Goal: Task Accomplishment & Management: Manage account settings

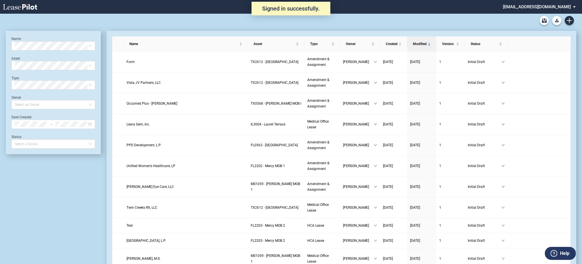
click at [569, 26] on div "Medical Office Lease Blank Form Medical Office Amendment Blank Form Medical Off…" at bounding box center [291, 21] width 570 height 14
click at [569, 22] on use "Create new document" at bounding box center [568, 20] width 5 height 5
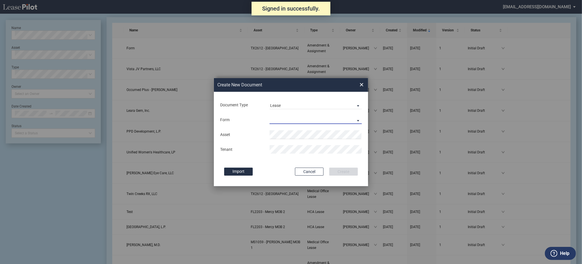
click at [273, 118] on md-select "Medical Office Lease Scottsdale Lease Louisville Lease 1370 Medical Place Lease…" at bounding box center [315, 120] width 92 height 9
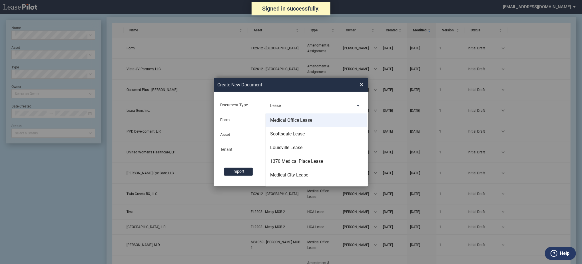
click at [275, 119] on div "Medical Office Lease" at bounding box center [291, 120] width 42 height 6
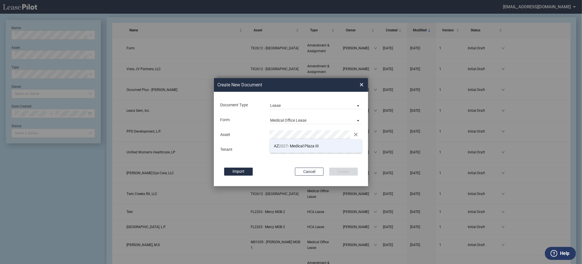
click at [279, 145] on span "2027" at bounding box center [283, 146] width 9 height 5
click at [329, 168] on button "Create" at bounding box center [343, 172] width 29 height 8
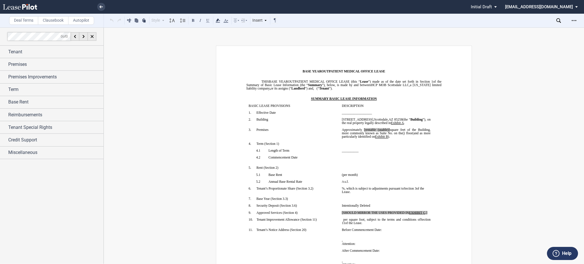
click at [334, 149] on div "The building-specific language could not be found and may not be fully included…" at bounding box center [292, 132] width 584 height 264
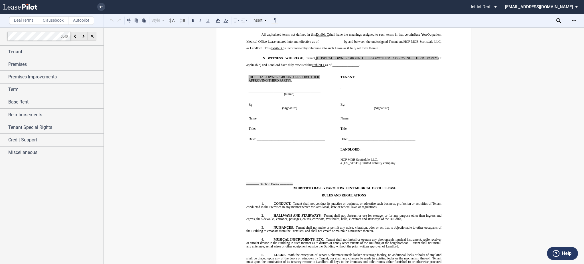
scroll to position [4803, 0]
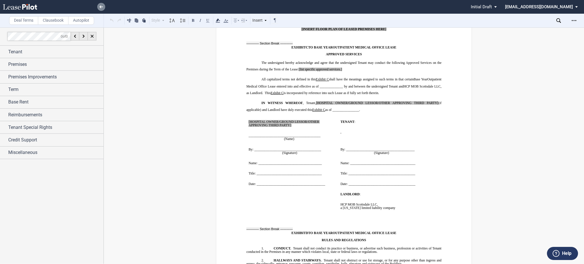
click at [98, 7] on link at bounding box center [101, 7] width 8 height 8
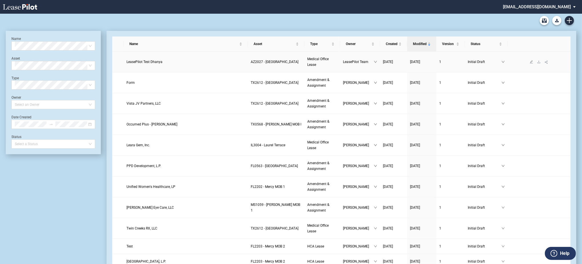
click at [535, 60] on link at bounding box center [538, 62] width 7 height 4
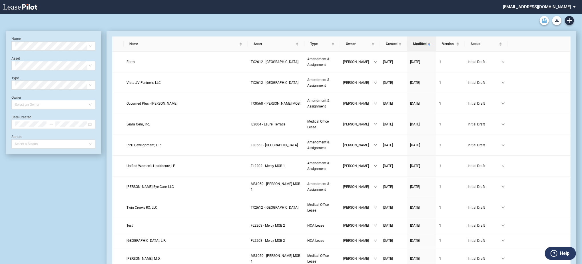
click at [545, 21] on icon "Archive" at bounding box center [544, 20] width 5 height 5
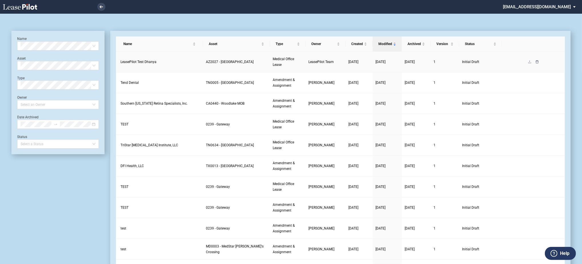
click at [538, 62] on icon "delete" at bounding box center [536, 61] width 3 height 3
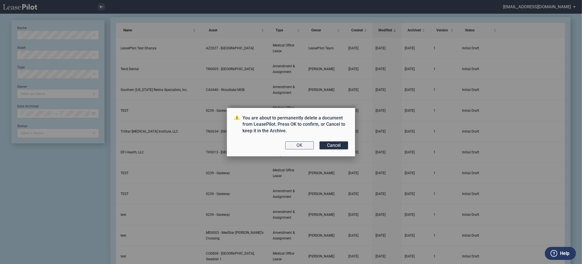
click at [309, 143] on button "OK" at bounding box center [299, 146] width 29 height 8
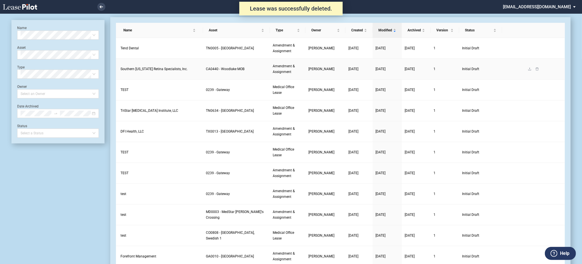
scroll to position [14, 0]
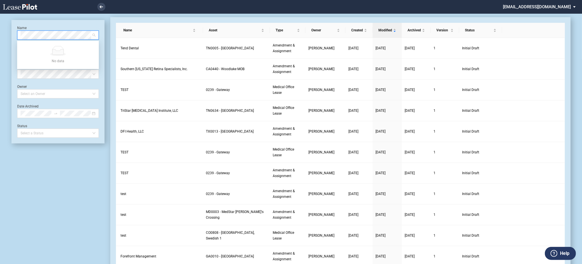
click at [536, 7] on md-select "[EMAIL_ADDRESS][DOMAIN_NAME] Change Password 2-Factor Authentication Admin Area…" at bounding box center [541, 6] width 78 height 13
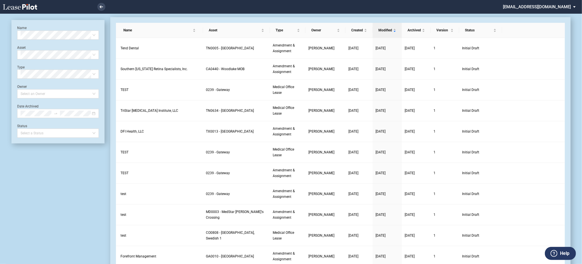
scroll to position [0, 0]
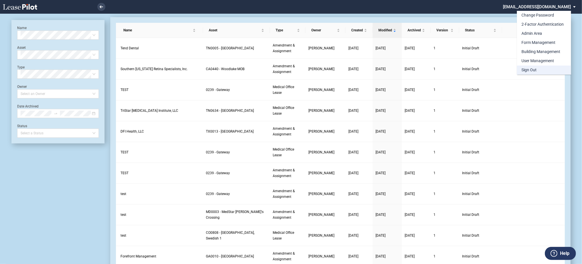
click at [546, 70] on md-option "Sign Out" at bounding box center [543, 70] width 54 height 9
